Goal: Complete application form: Complete application form

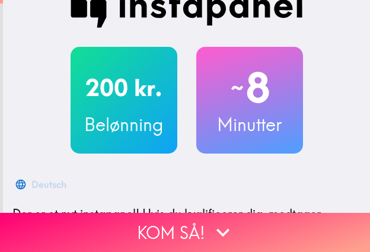
scroll to position [38, 0]
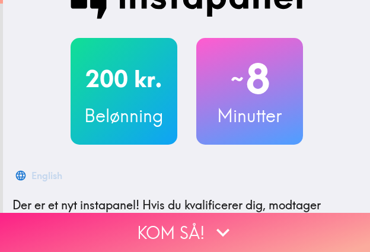
click at [166, 149] on button "Kom så!" at bounding box center [185, 232] width 370 height 39
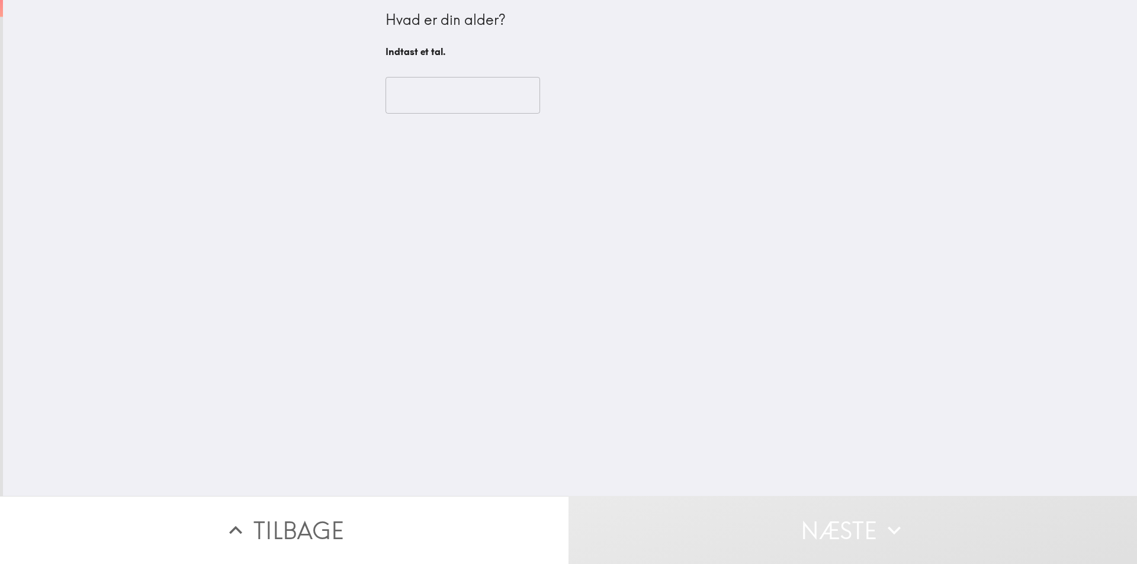
click at [369, 89] on input "number" at bounding box center [463, 95] width 155 height 37
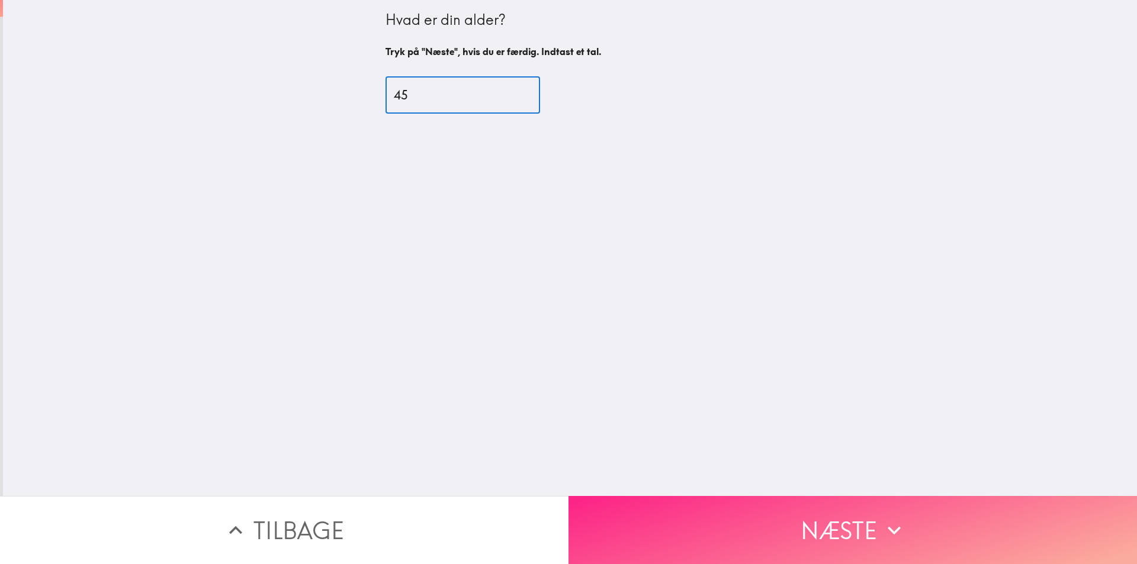
type input "45"
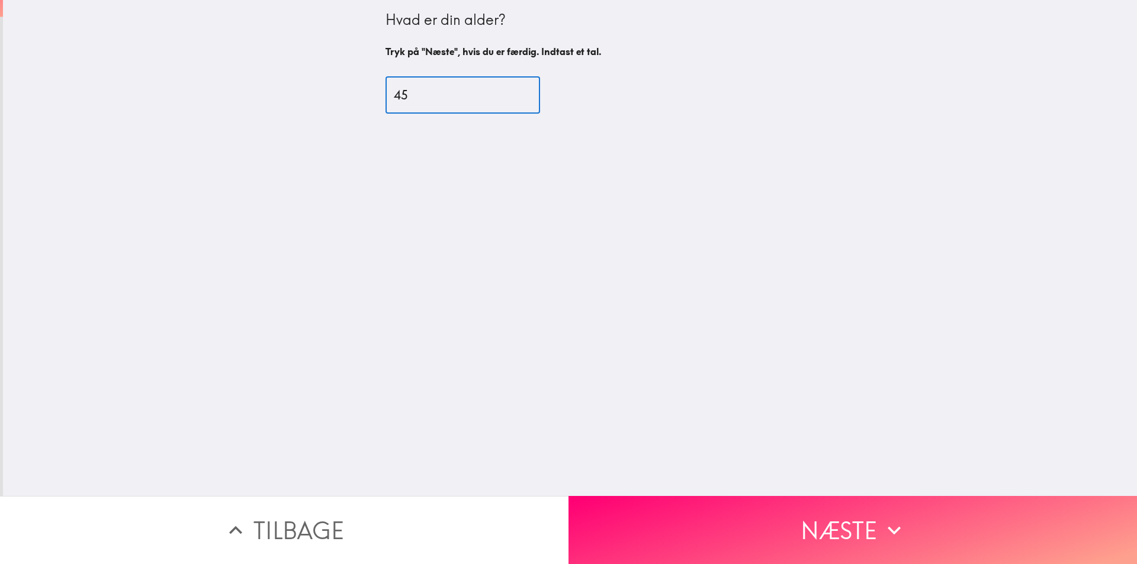
click at [369, 149] on button "Næste" at bounding box center [853, 530] width 569 height 68
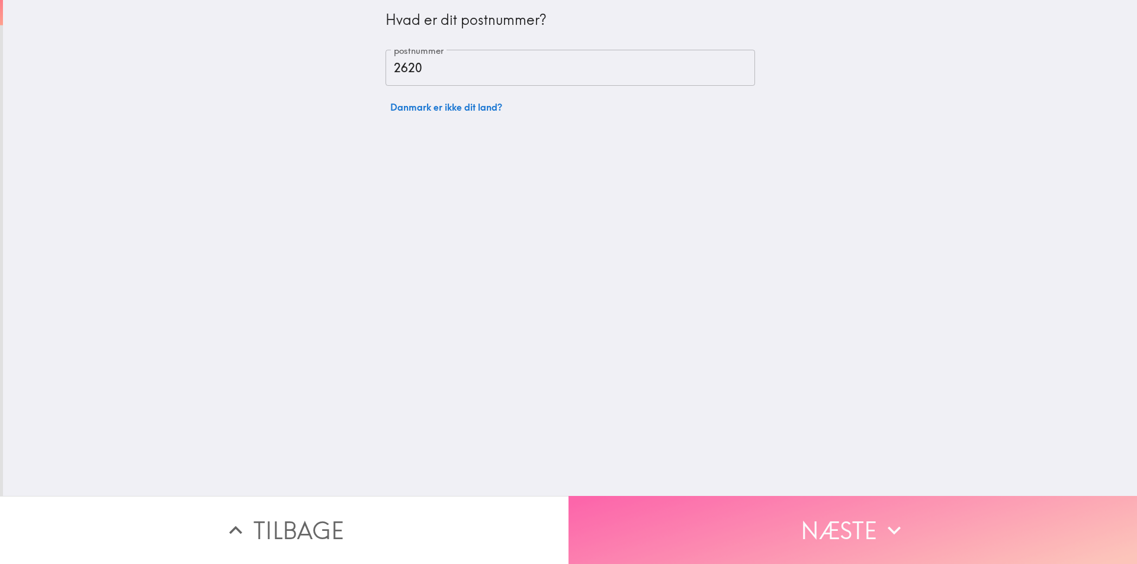
click at [369, 149] on button "Næste" at bounding box center [853, 530] width 569 height 68
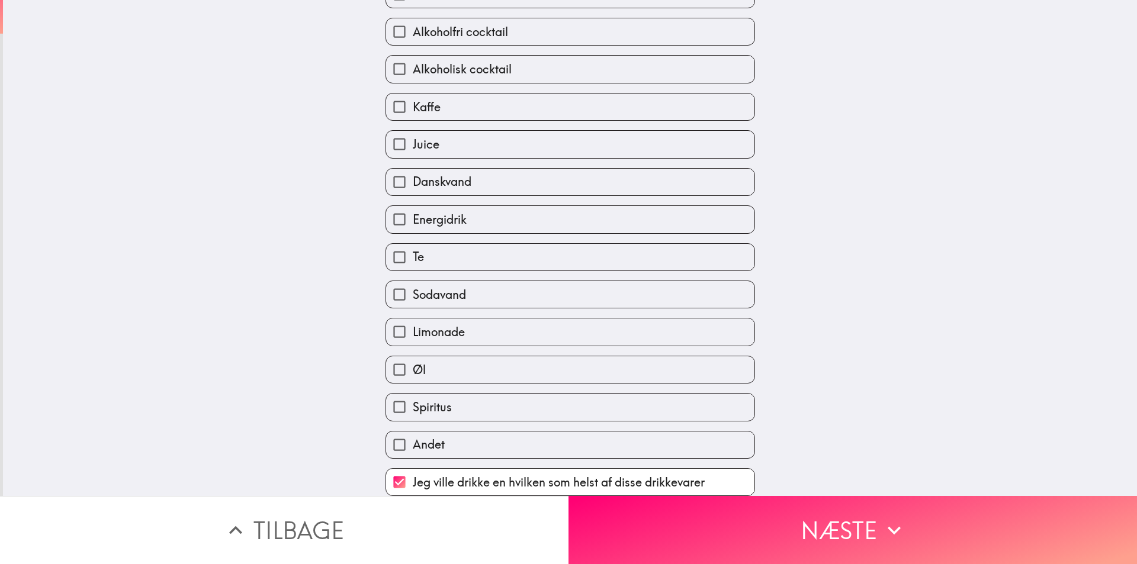
scroll to position [111, 0]
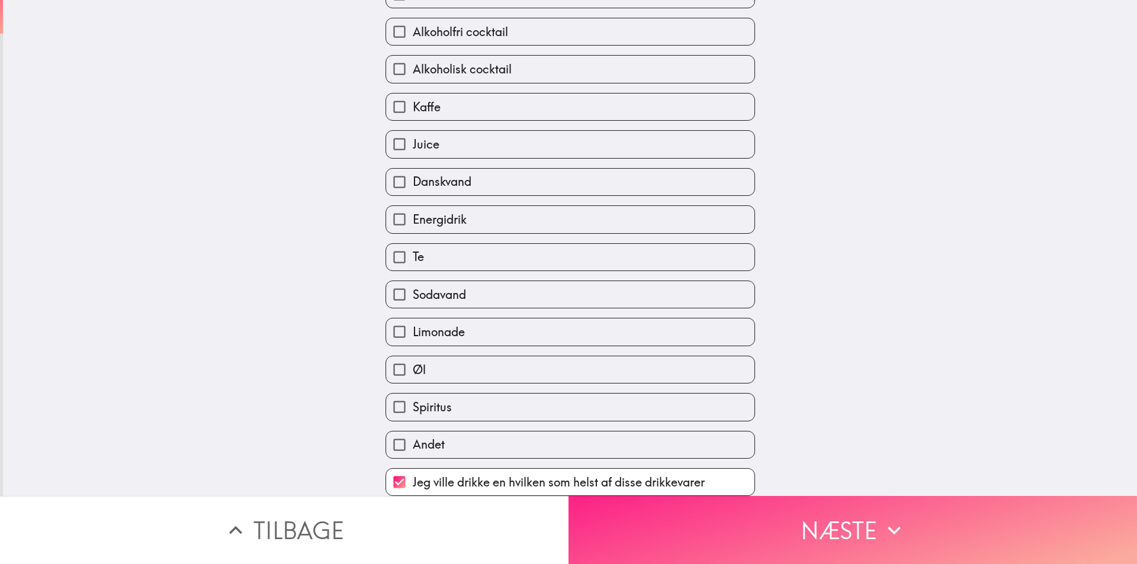
click at [369, 149] on button "Næste" at bounding box center [853, 530] width 569 height 68
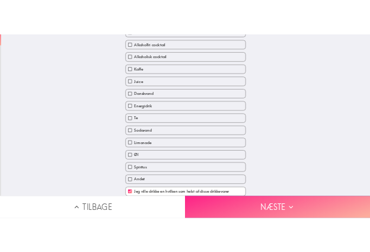
scroll to position [0, 0]
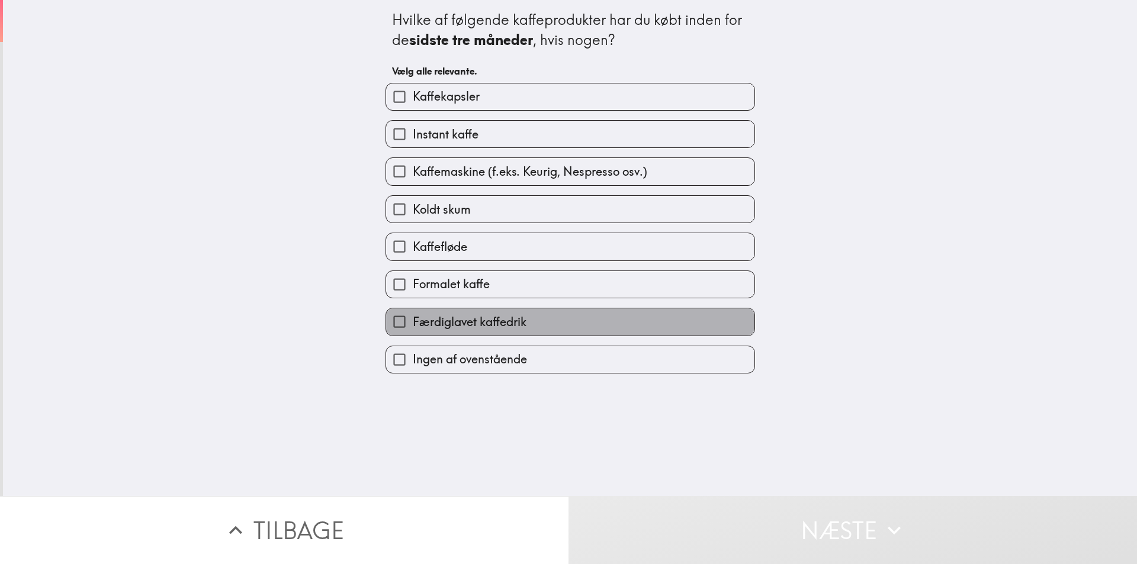
click at [369, 149] on label "Færdiglavet kaffedrik" at bounding box center [570, 322] width 368 height 27
click at [369, 149] on input "Færdiglavet kaffedrik" at bounding box center [399, 322] width 27 height 27
checkbox input "true"
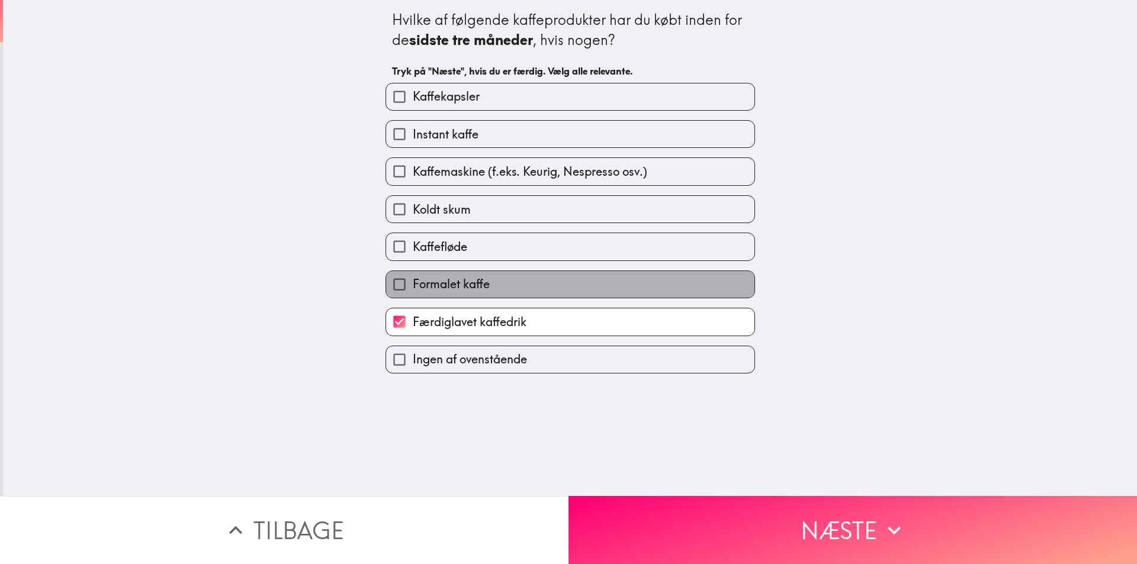
click at [369, 149] on label "Formalet kaffe" at bounding box center [570, 284] width 368 height 27
click at [369, 149] on input "Formalet kaffe" at bounding box center [399, 284] width 27 height 27
checkbox input "true"
click at [369, 149] on label "Kaffefløde" at bounding box center [570, 246] width 368 height 27
click at [369, 149] on input "Kaffefløde" at bounding box center [399, 246] width 27 height 27
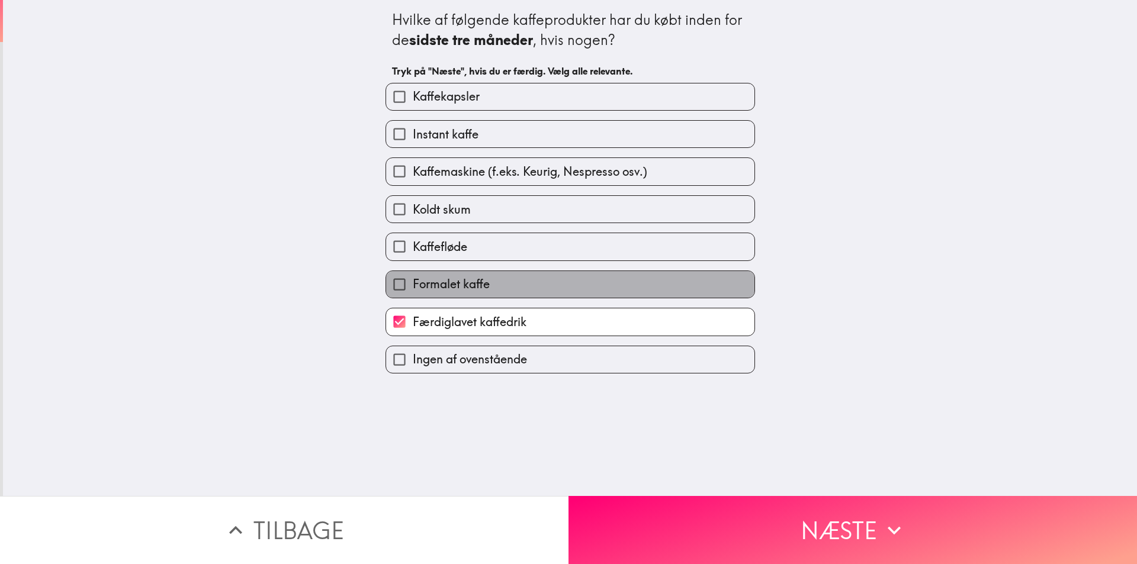
checkbox input "true"
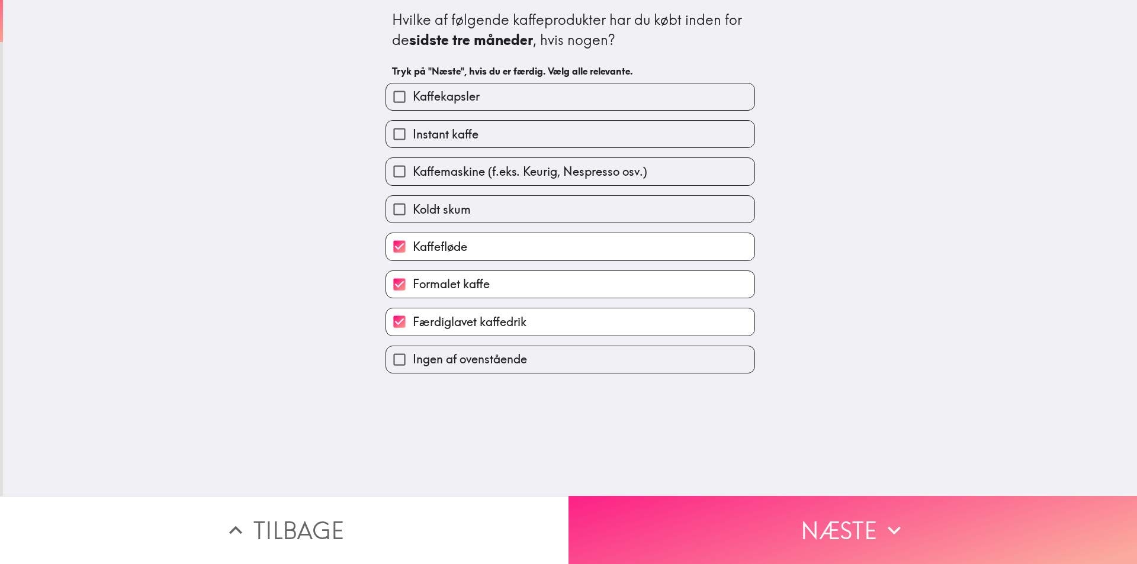
click at [369, 149] on button "Næste" at bounding box center [853, 530] width 569 height 68
